Goal: Information Seeking & Learning: Find specific page/section

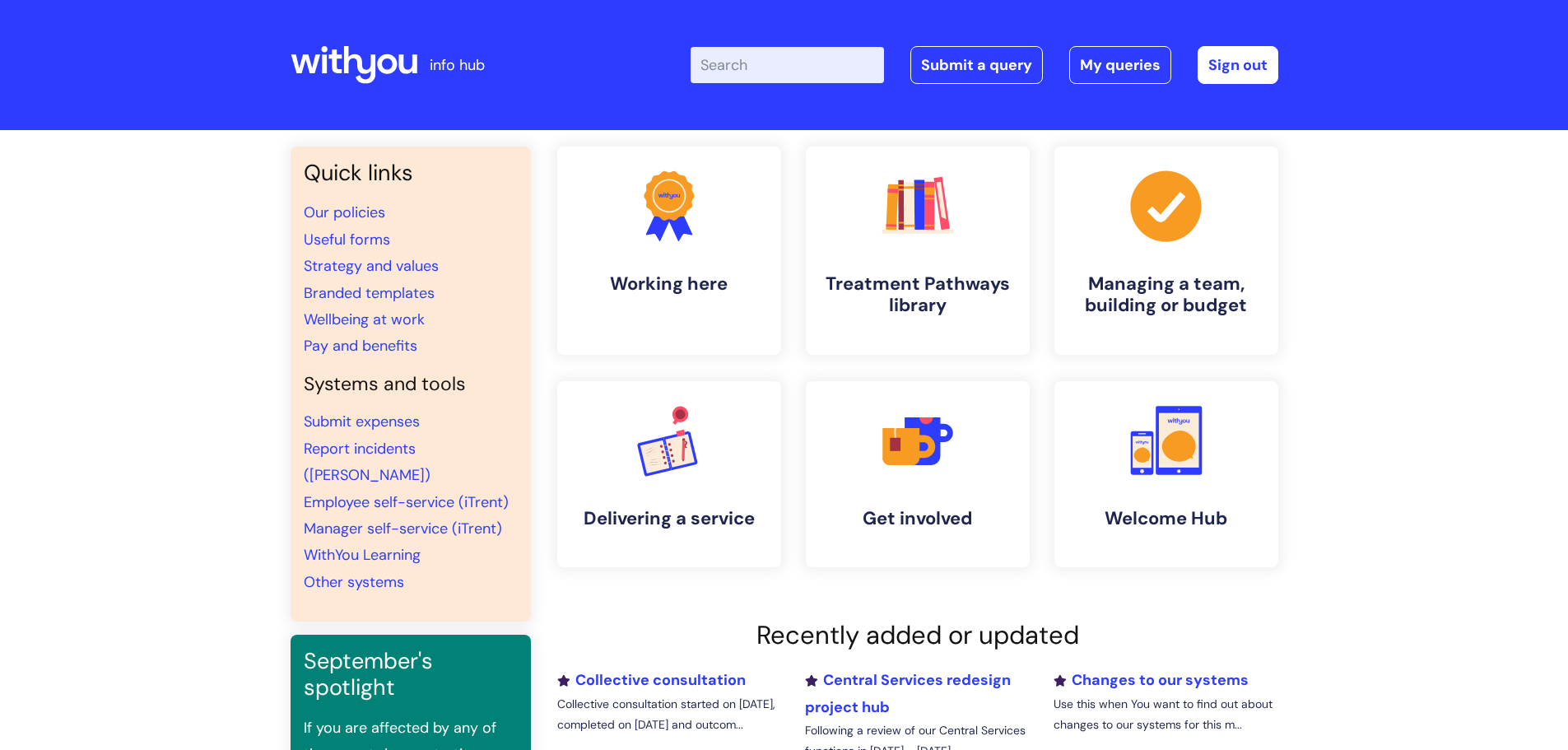
click at [788, 55] on input "Enter your search term here..." at bounding box center [788, 64] width 193 height 37
type input "[PERSON_NAME]"
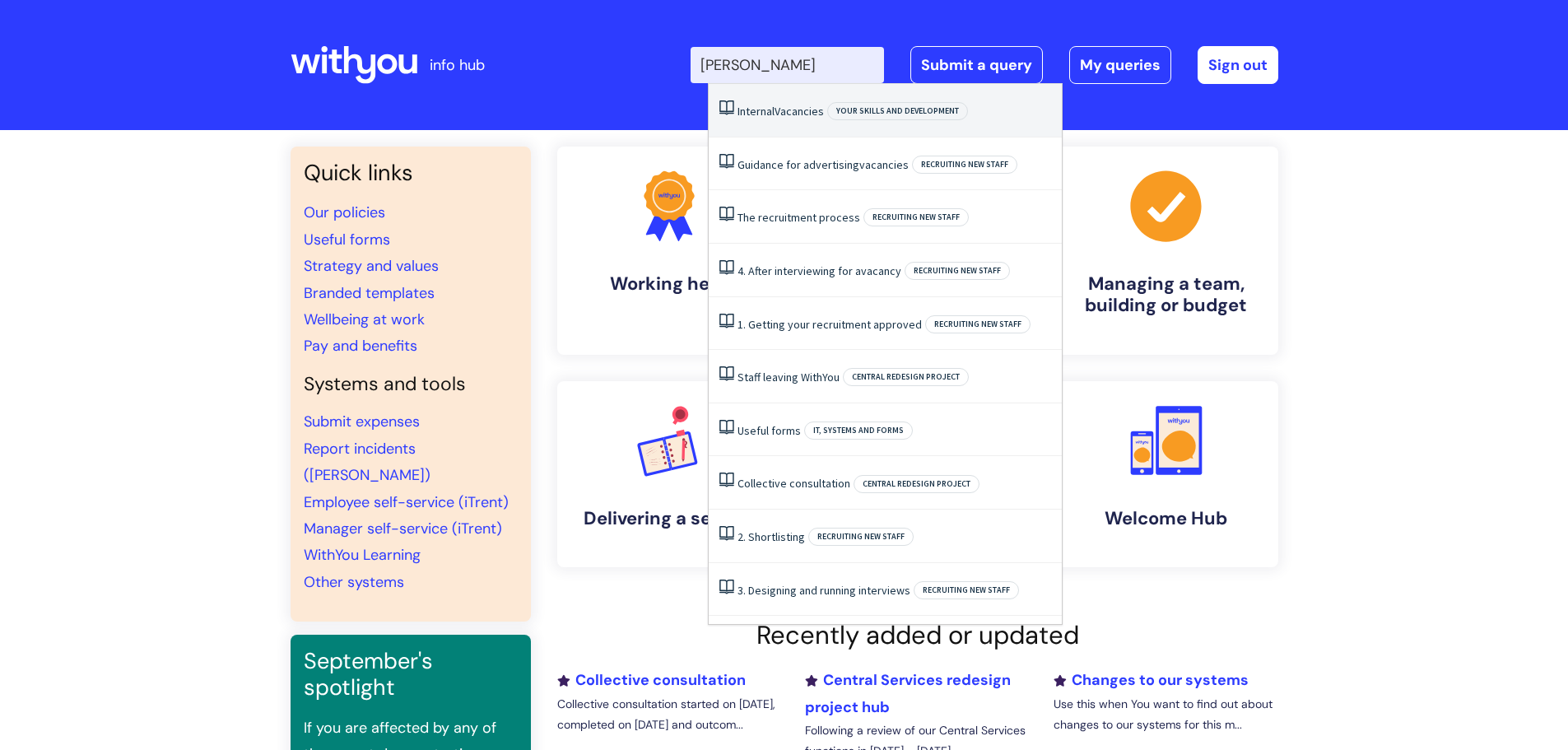
click at [787, 109] on span "Vacancies" at bounding box center [799, 111] width 49 height 15
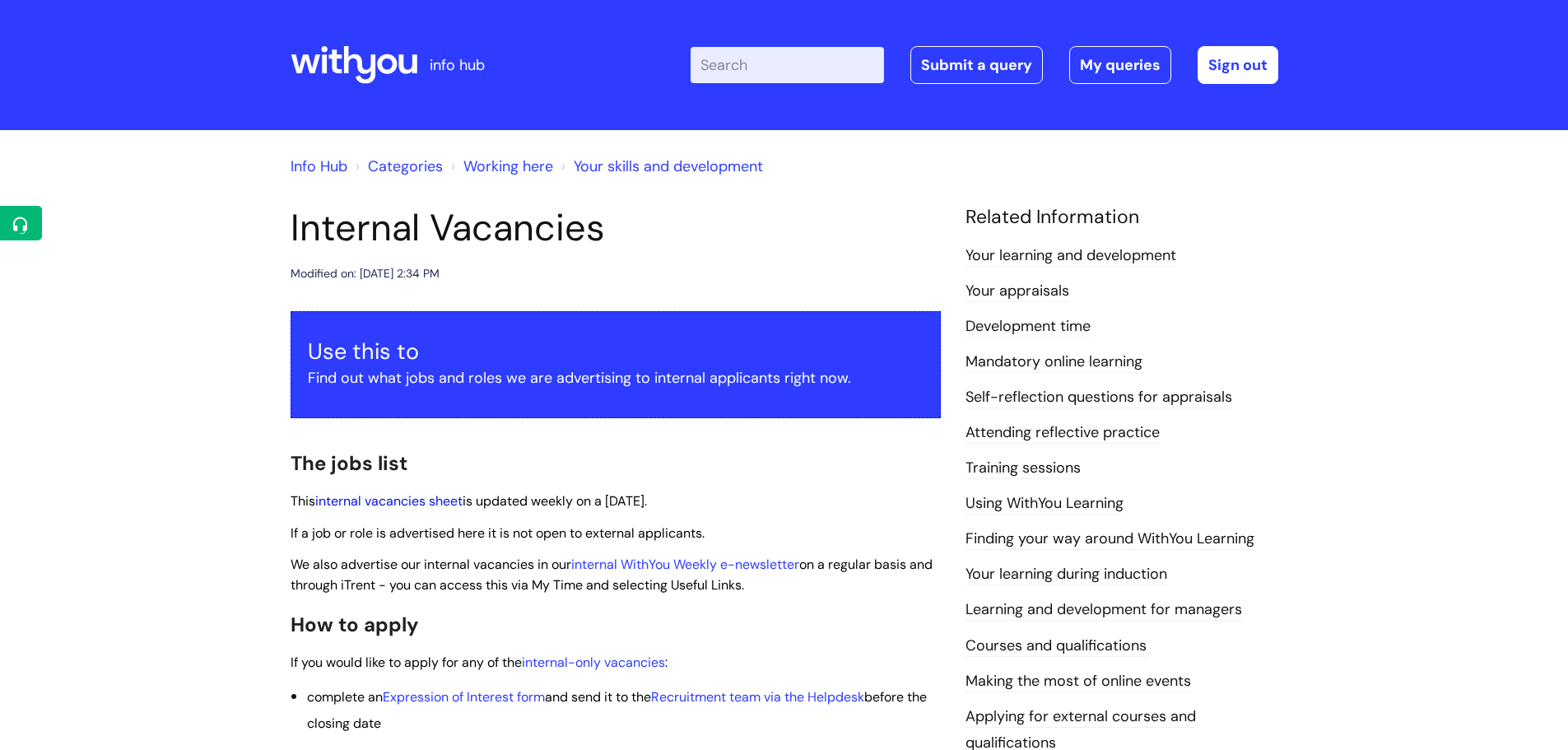
click at [434, 501] on link "internal vacancies sheet" at bounding box center [389, 501] width 148 height 17
